Goal: Check status: Check status

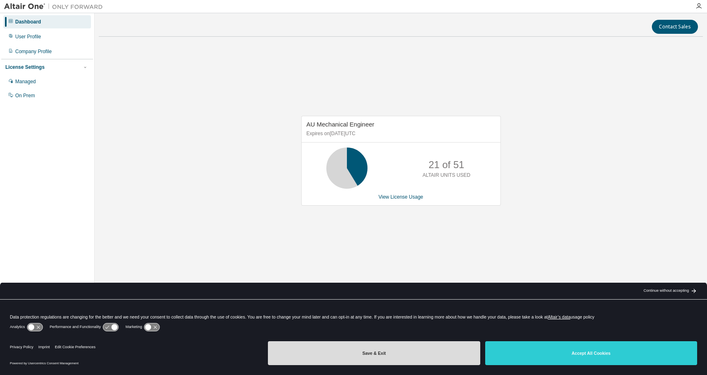
click at [346, 350] on button "Save & Exit" at bounding box center [374, 353] width 212 height 24
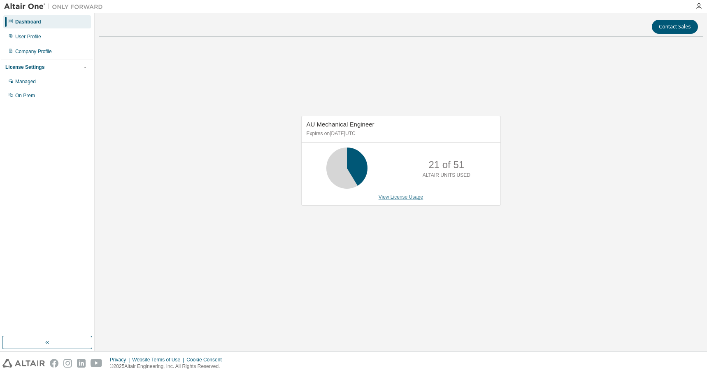
click at [401, 200] on link "View License Usage" at bounding box center [401, 197] width 45 height 6
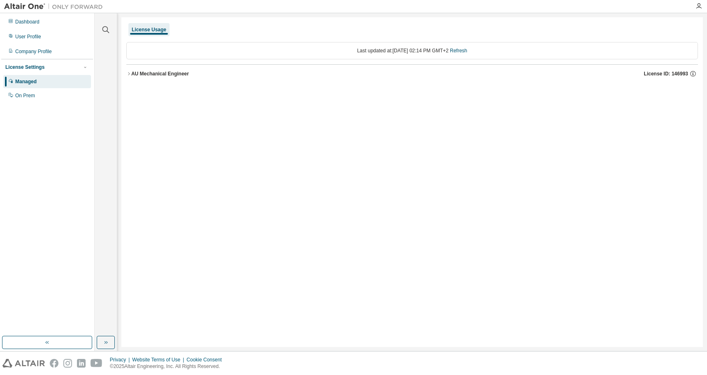
click at [130, 71] on icon "button" at bounding box center [128, 73] width 5 height 5
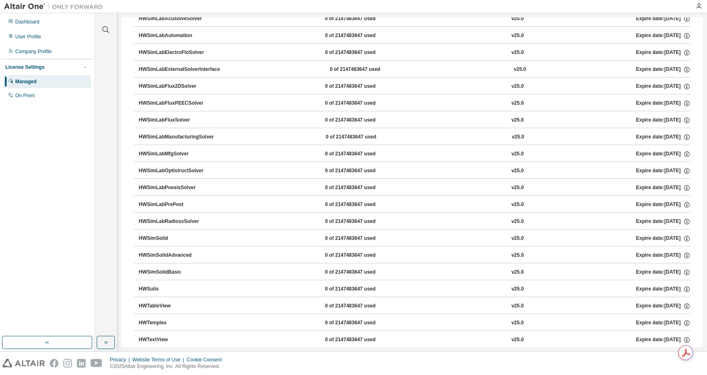
scroll to position [3253, 0]
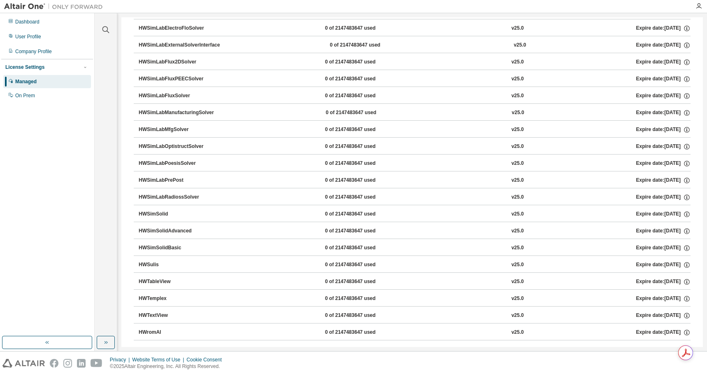
click at [159, 214] on div "HWSimSolid" at bounding box center [176, 213] width 74 height 7
click at [686, 215] on icon "button" at bounding box center [687, 214] width 6 height 6
click at [668, 213] on div "Expire date: 2025-08-19" at bounding box center [664, 213] width 54 height 7
click at [664, 213] on div "Expire date: 2025-08-19" at bounding box center [664, 213] width 54 height 7
click at [512, 215] on div "v25.0" at bounding box center [518, 213] width 12 height 7
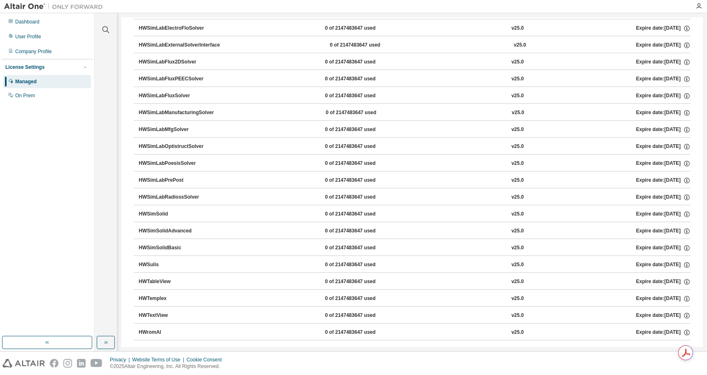
click at [325, 213] on div "0 of 2147483647 used" at bounding box center [362, 213] width 74 height 7
click at [154, 215] on div "HWSimSolid" at bounding box center [176, 213] width 74 height 7
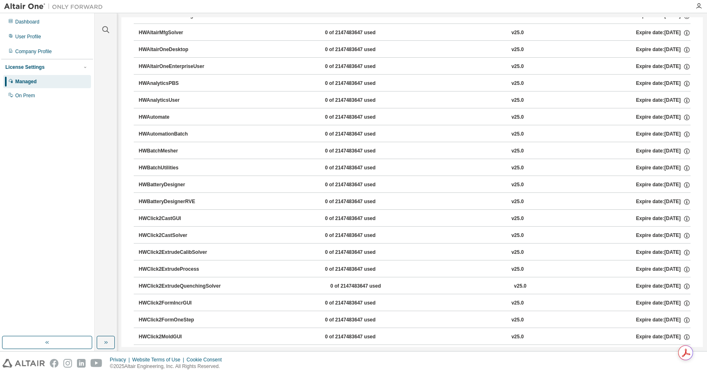
scroll to position [0, 0]
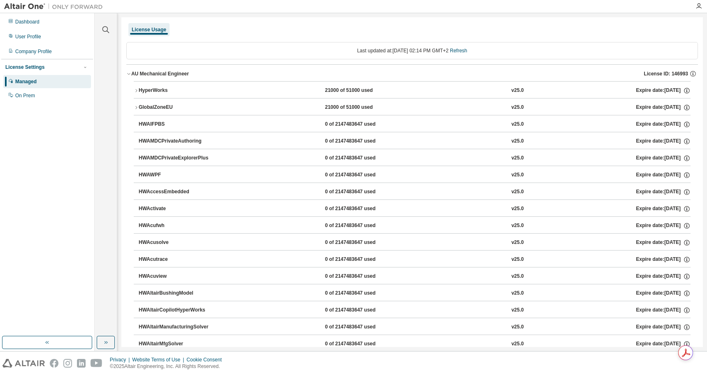
click at [135, 106] on icon "button" at bounding box center [136, 107] width 5 height 5
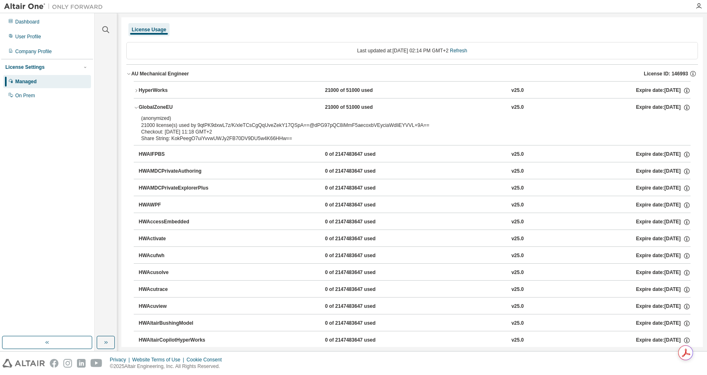
click at [135, 88] on button "HyperWorks 21000 of 51000 used v25.0 Expire date: 2025-08-19" at bounding box center [412, 91] width 557 height 18
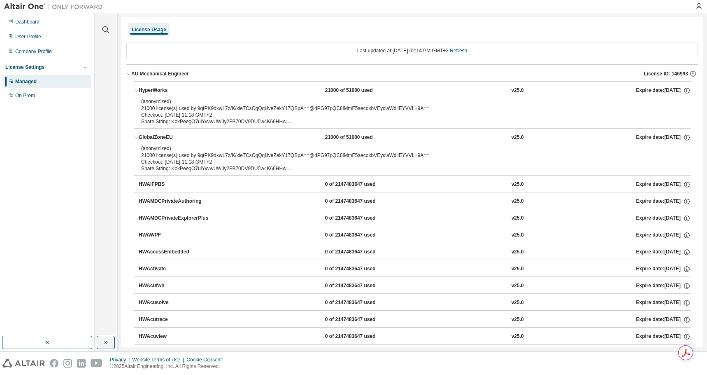
click at [104, 132] on div "Clear all Collapse on share string Yes No Only used licenses Yes No Only my usa…" at bounding box center [106, 174] width 20 height 320
